Goal: Use online tool/utility: Utilize a website feature to perform a specific function

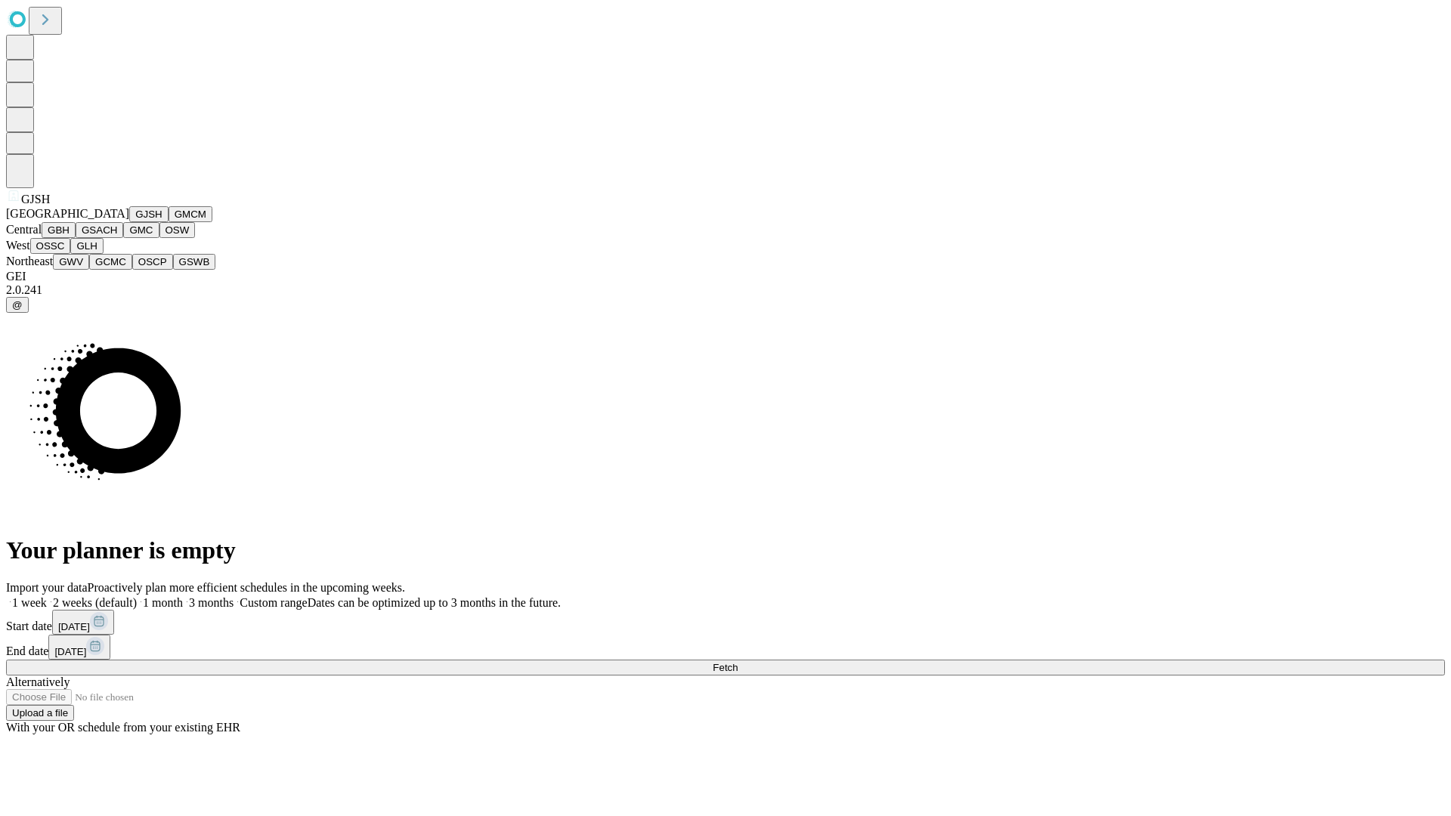
click at [129, 222] on button "GJSH" at bounding box center [148, 214] width 39 height 16
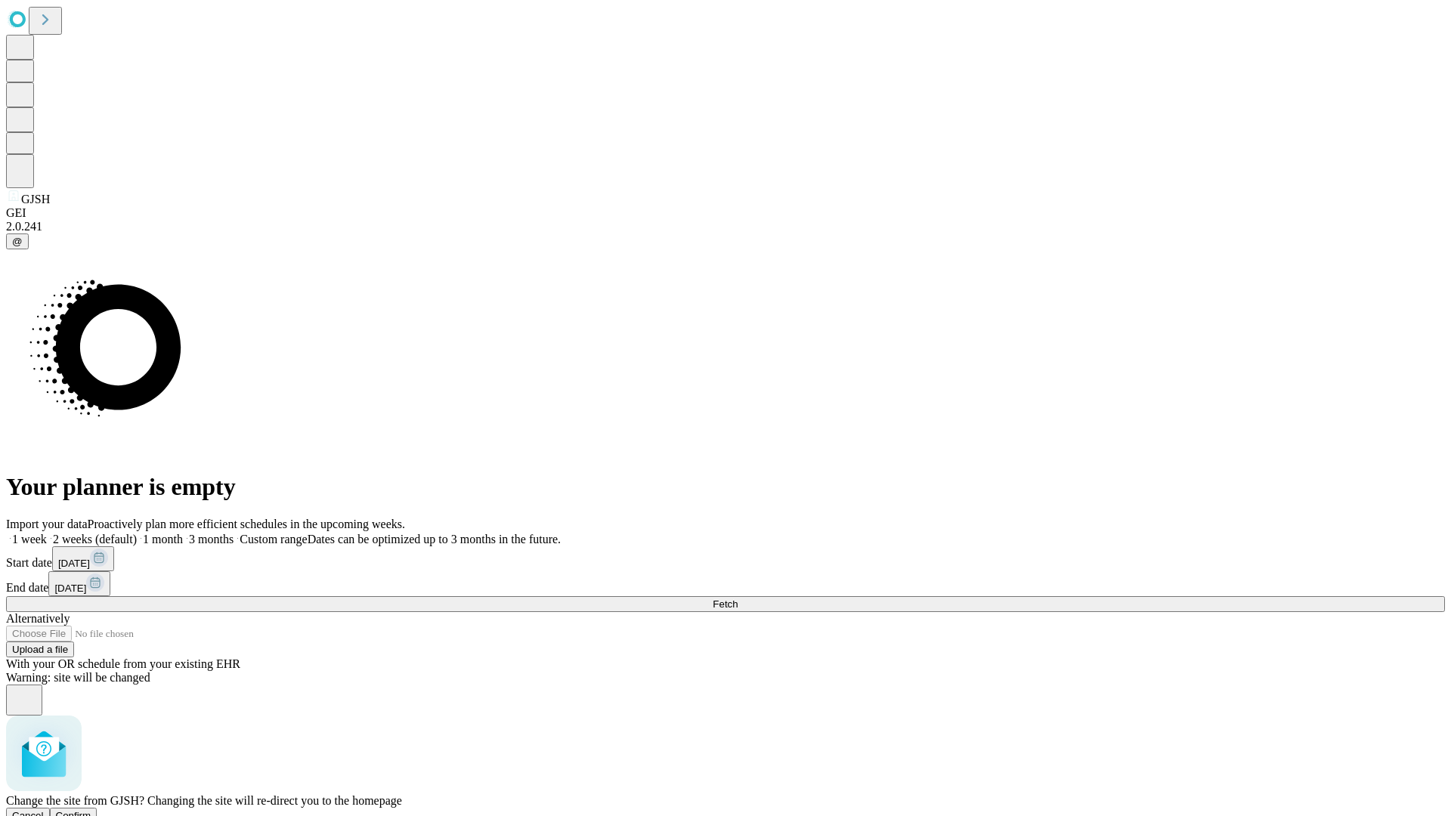
click at [91, 810] on span "Confirm" at bounding box center [74, 815] width 36 height 11
click at [183, 533] on label "1 month" at bounding box center [160, 539] width 46 height 13
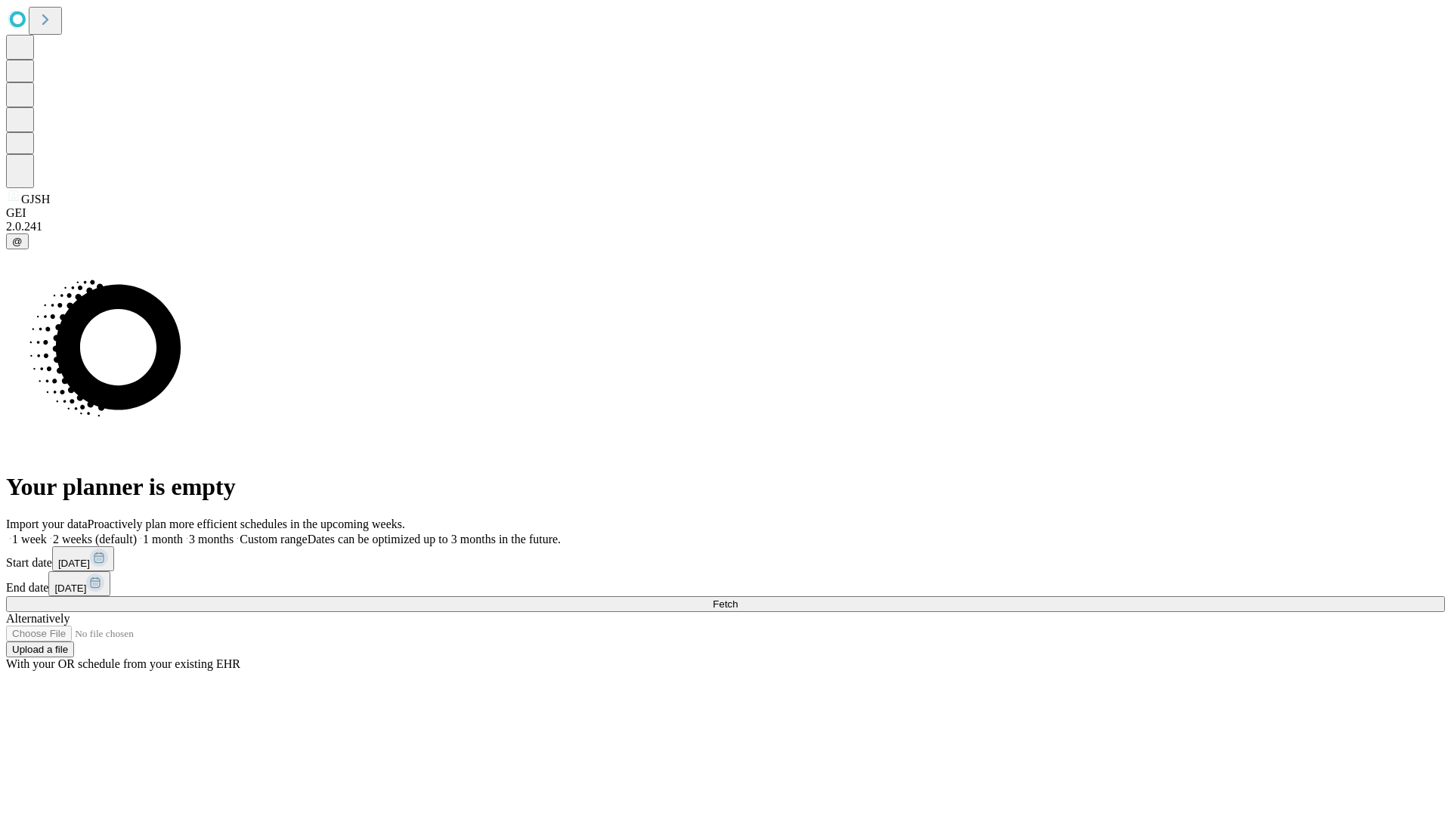
click at [738, 599] on span "Fetch" at bounding box center [725, 604] width 25 height 11
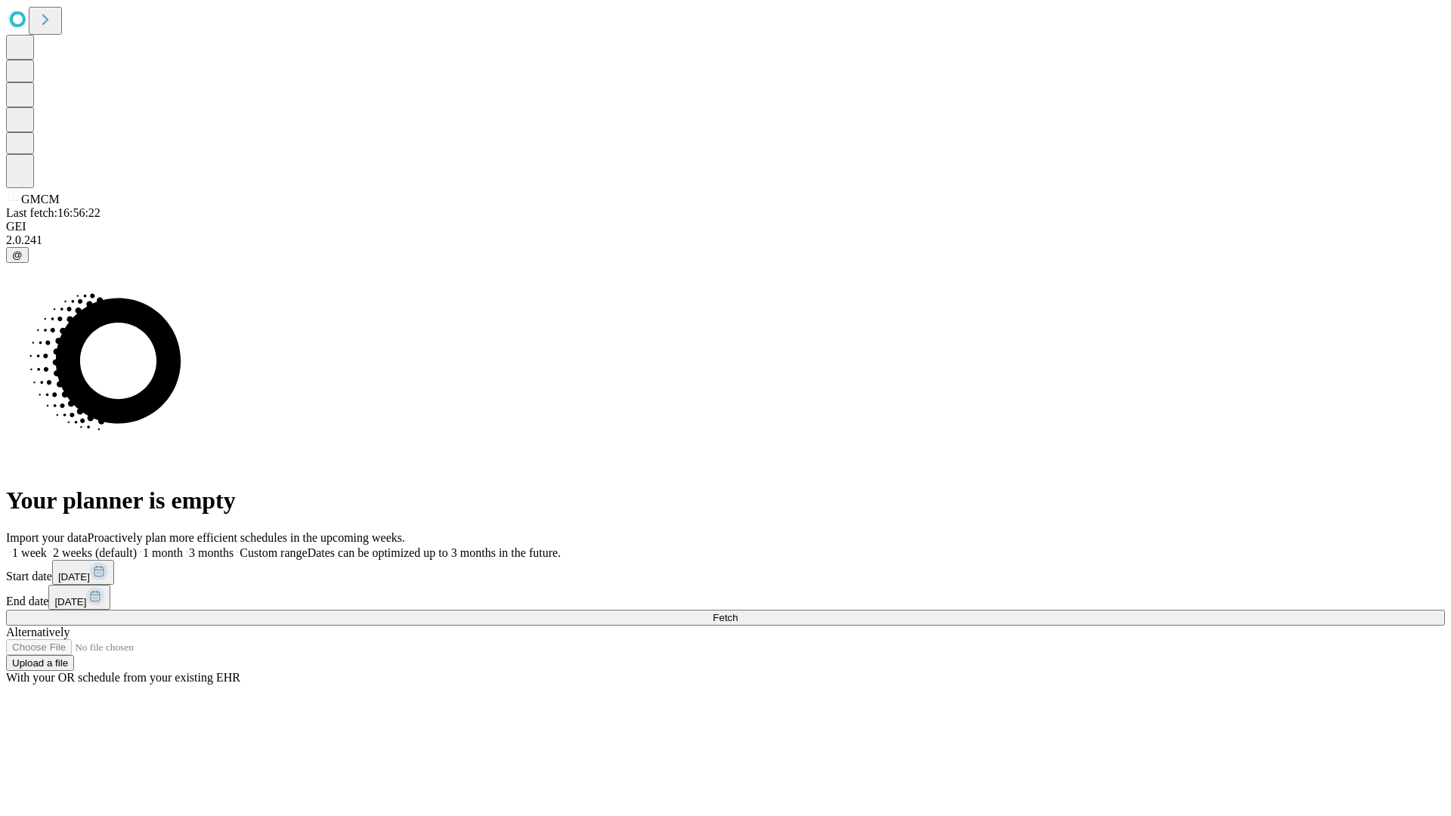
click at [183, 546] on label "1 month" at bounding box center [160, 552] width 46 height 13
click at [738, 612] on span "Fetch" at bounding box center [725, 617] width 25 height 11
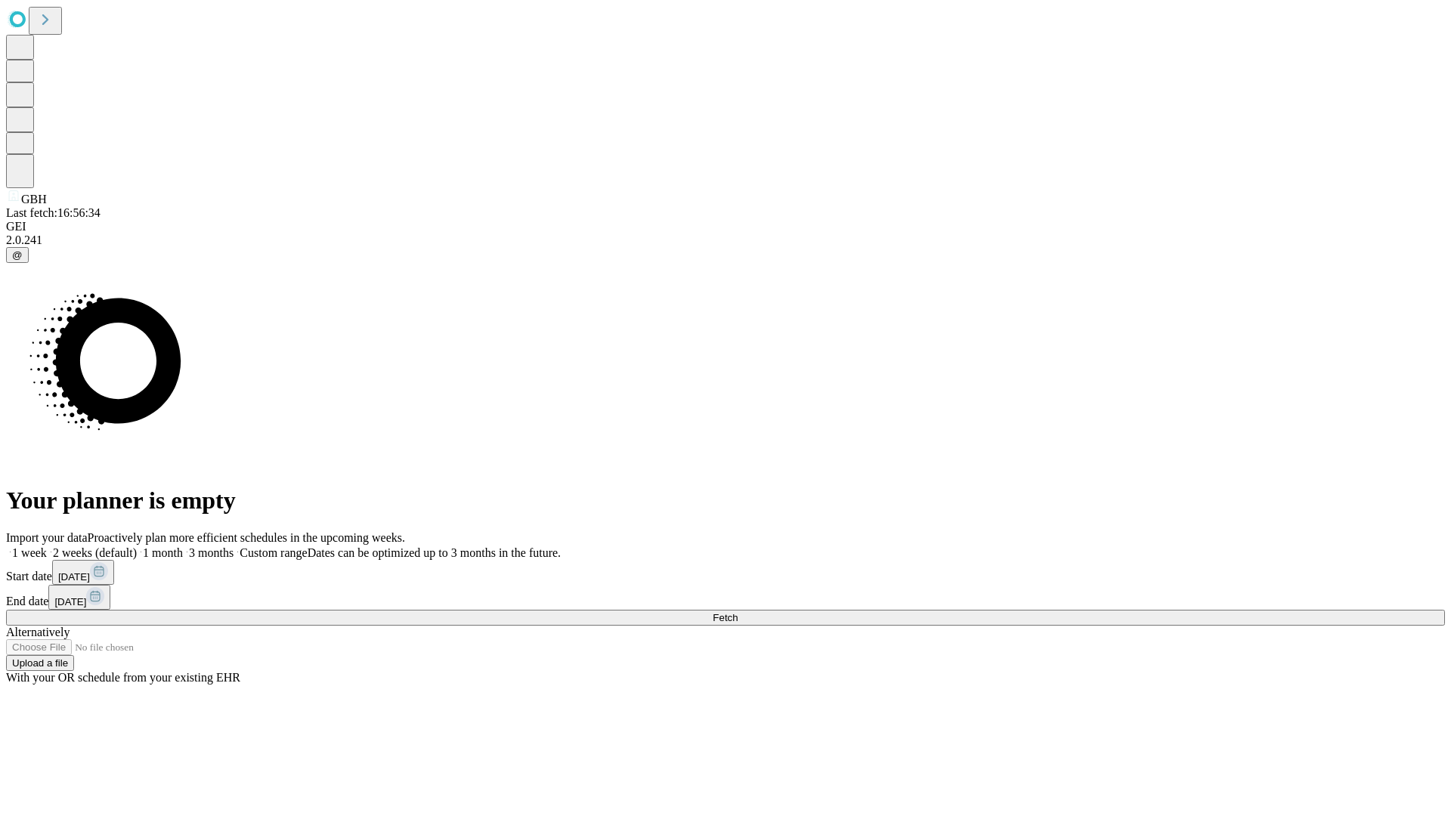
click at [183, 546] on label "1 month" at bounding box center [160, 552] width 46 height 13
click at [738, 612] on span "Fetch" at bounding box center [725, 617] width 25 height 11
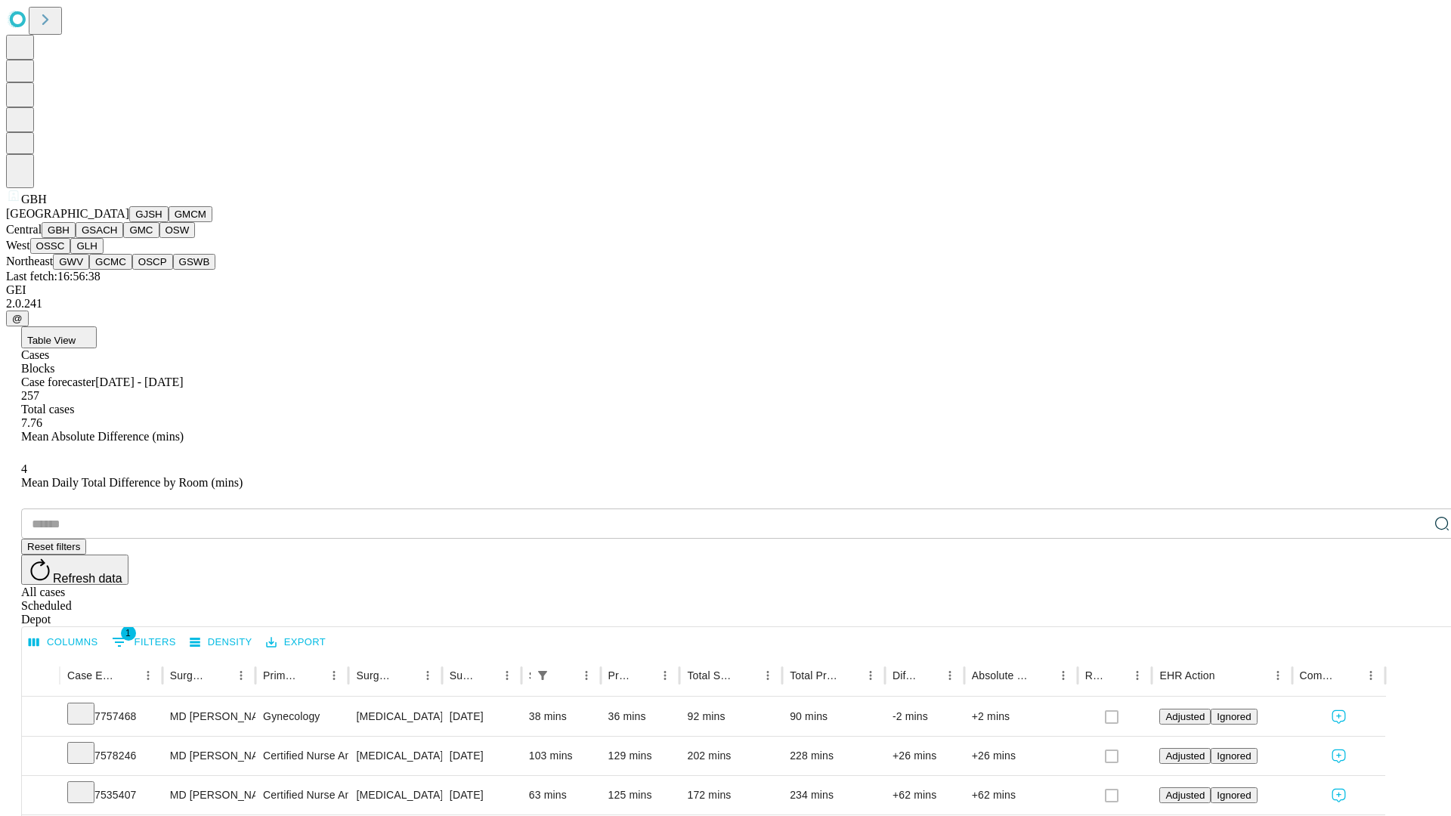
click at [117, 238] on button "GSACH" at bounding box center [100, 230] width 48 height 16
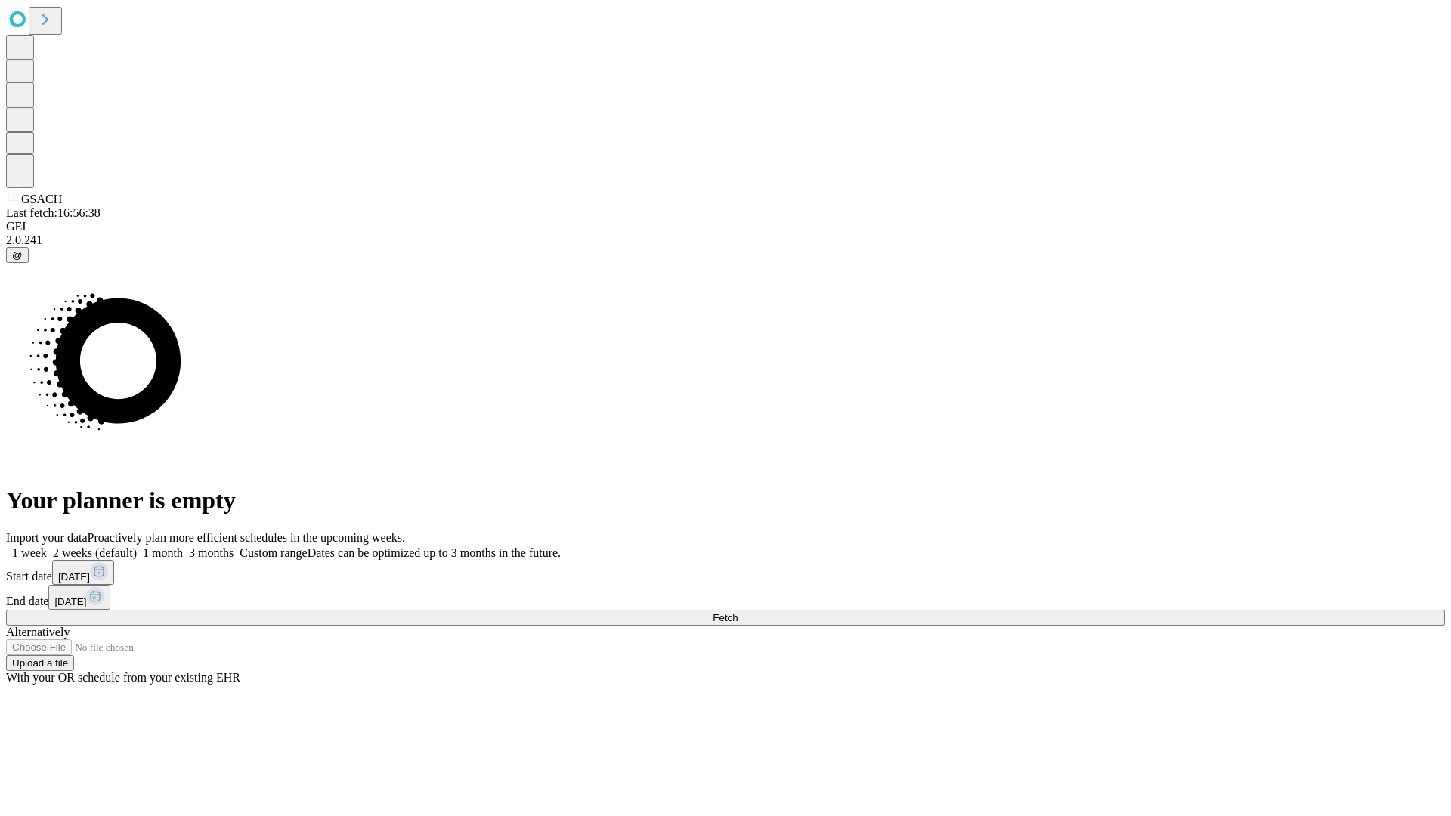
click at [183, 546] on label "1 month" at bounding box center [160, 552] width 46 height 13
click at [738, 612] on span "Fetch" at bounding box center [725, 617] width 25 height 11
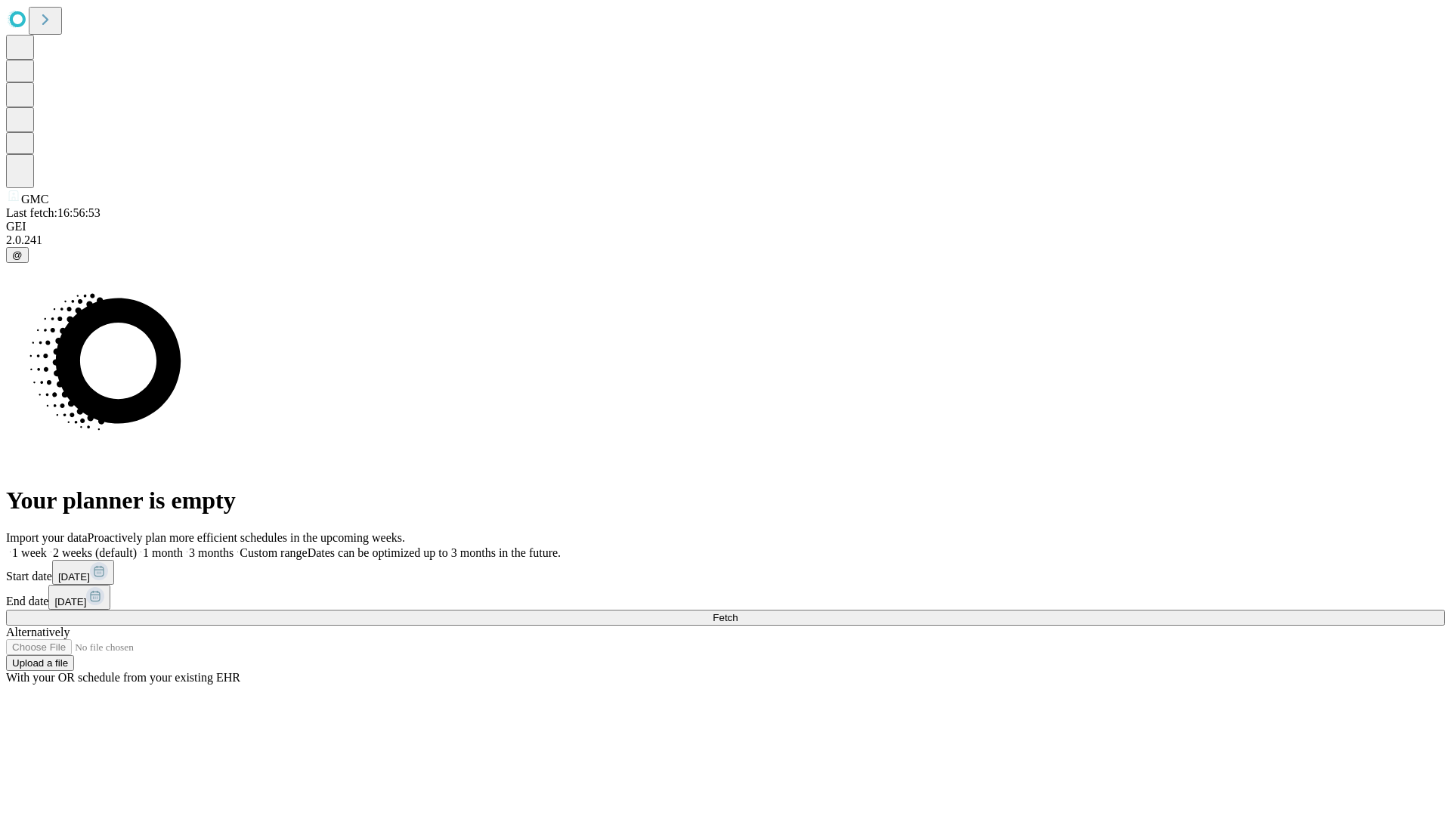
click at [183, 546] on label "1 month" at bounding box center [160, 552] width 46 height 13
click at [738, 612] on span "Fetch" at bounding box center [725, 617] width 25 height 11
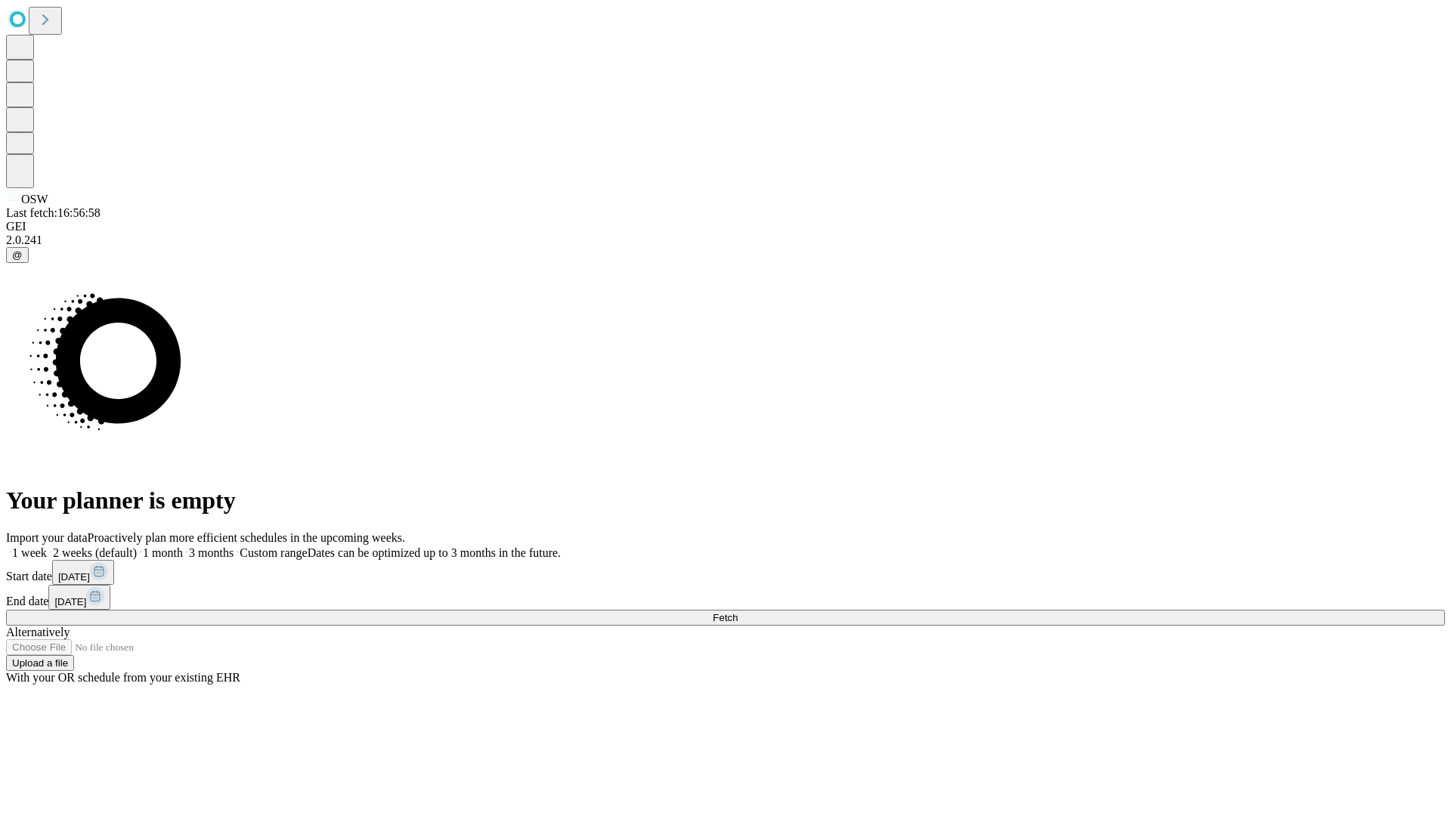
click at [183, 546] on label "1 month" at bounding box center [160, 552] width 46 height 13
click at [738, 612] on span "Fetch" at bounding box center [725, 617] width 25 height 11
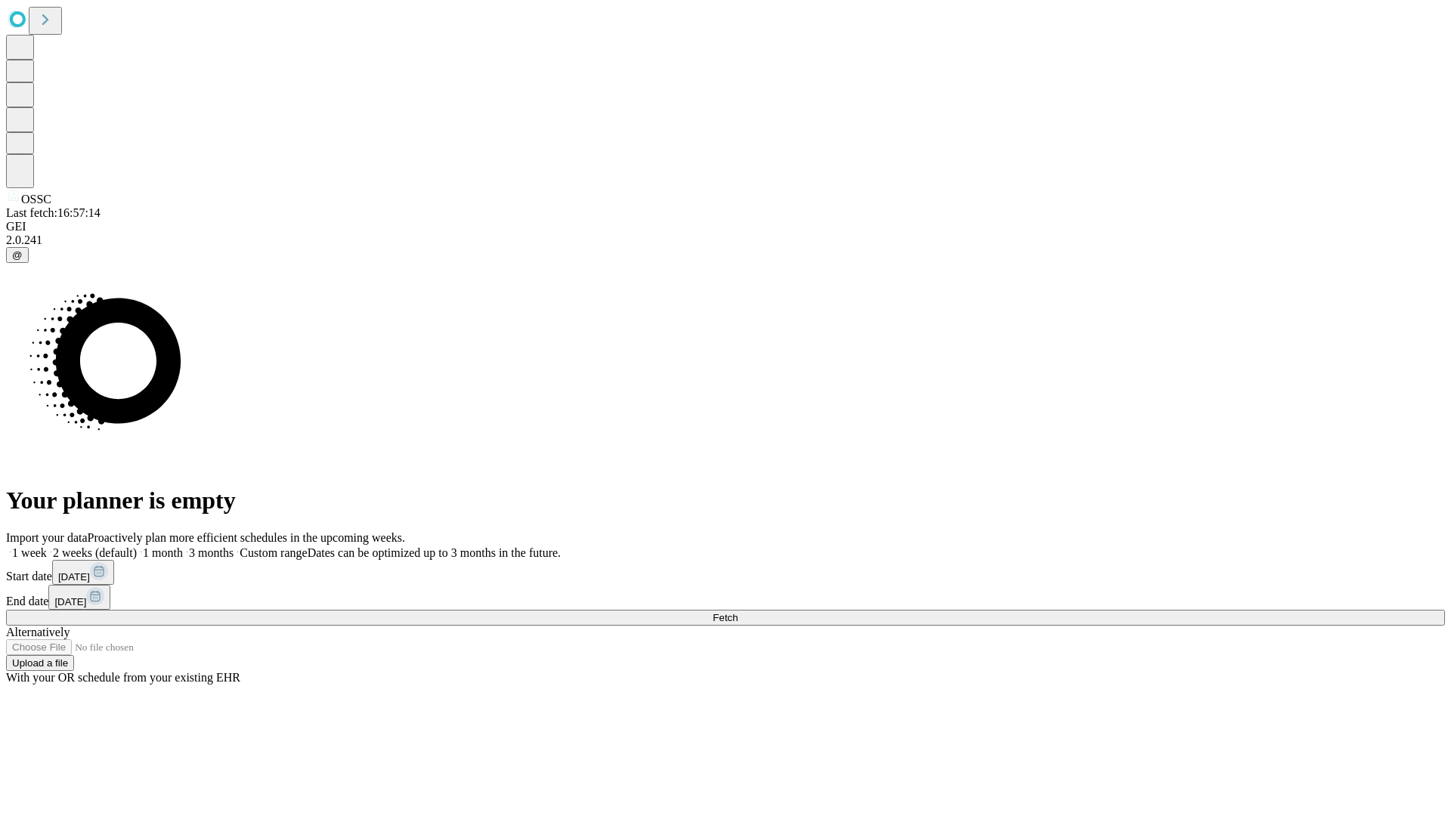
click at [183, 546] on label "1 month" at bounding box center [160, 552] width 46 height 13
click at [738, 612] on span "Fetch" at bounding box center [725, 617] width 25 height 11
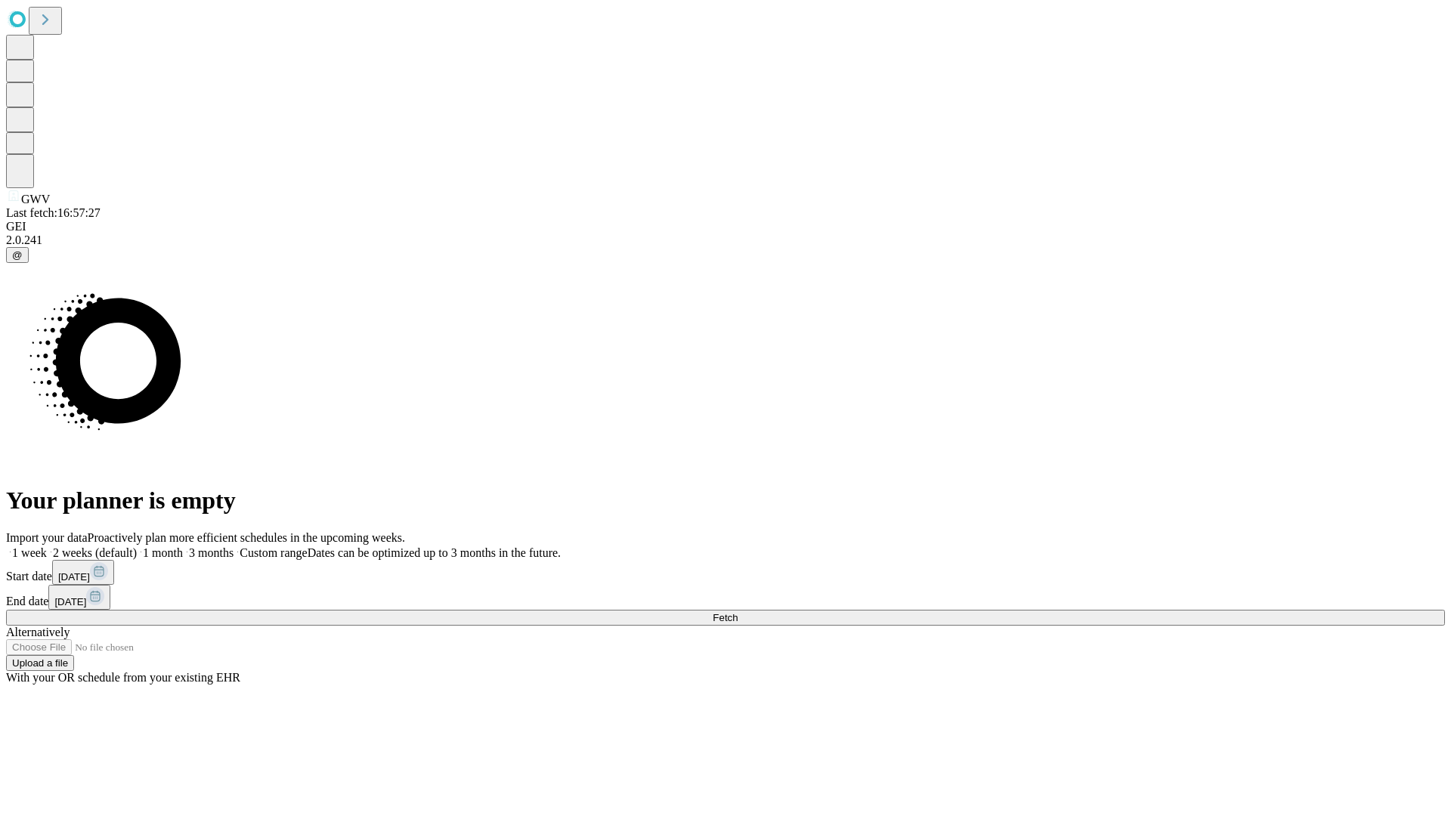
click at [183, 546] on label "1 month" at bounding box center [160, 552] width 46 height 13
click at [738, 612] on span "Fetch" at bounding box center [725, 617] width 25 height 11
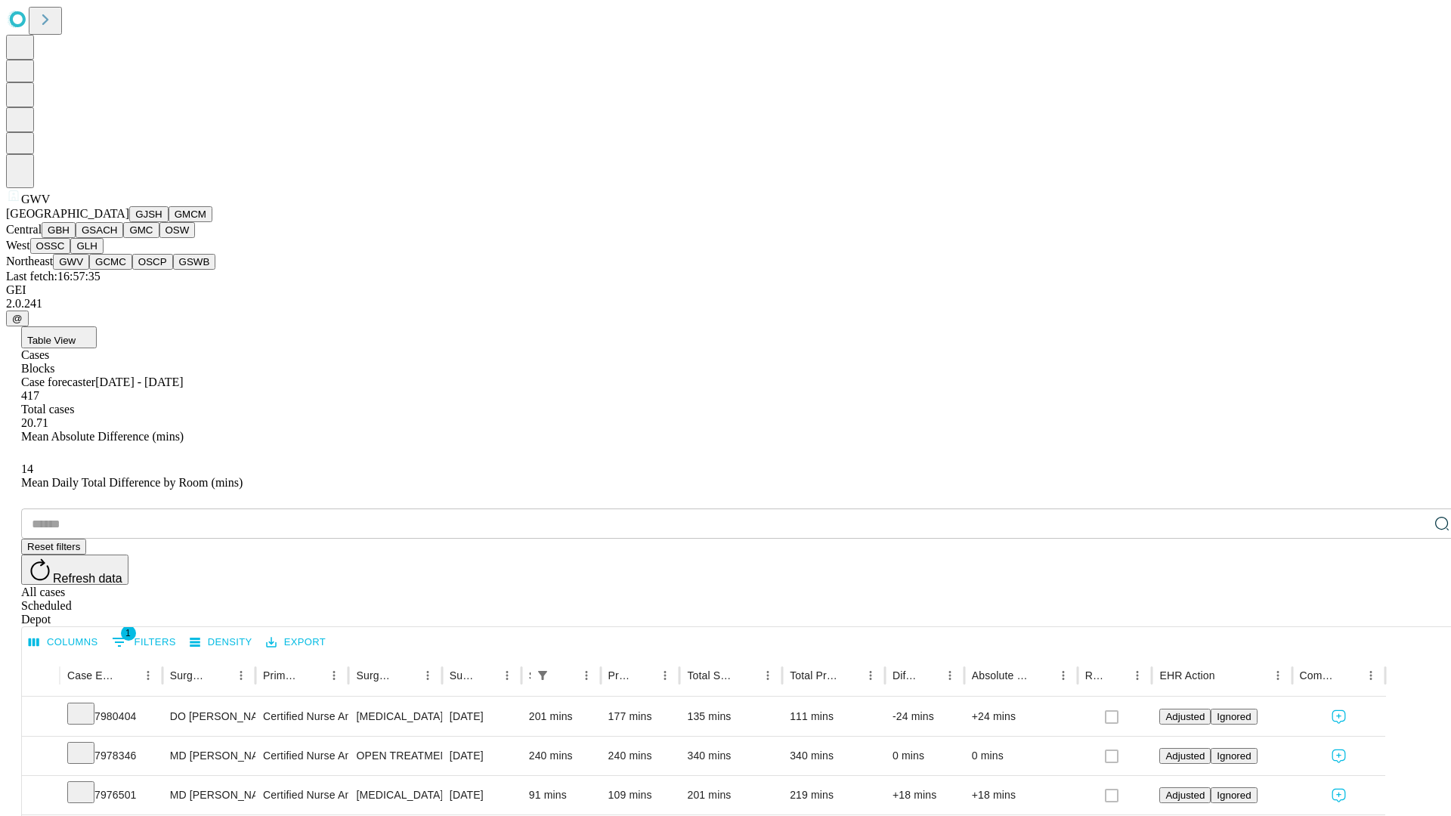
click at [117, 270] on button "GCMC" at bounding box center [110, 262] width 43 height 16
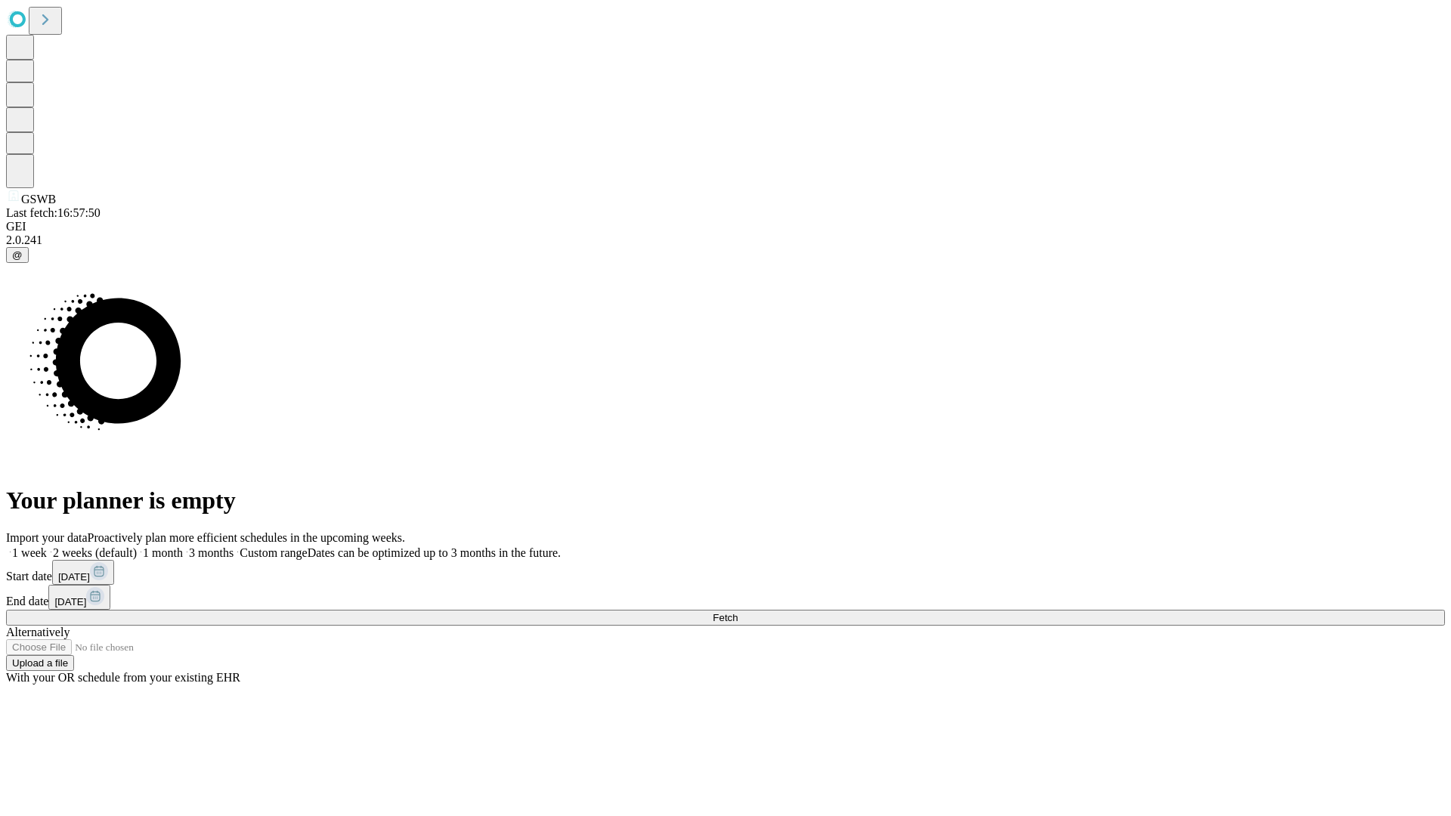
click at [183, 546] on label "1 month" at bounding box center [160, 552] width 46 height 13
click at [738, 612] on span "Fetch" at bounding box center [725, 617] width 25 height 11
